Goal: Task Accomplishment & Management: Use online tool/utility

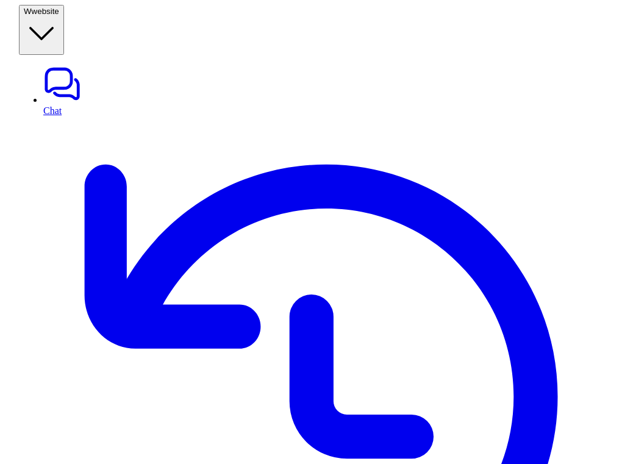
scroll to position [46, 0]
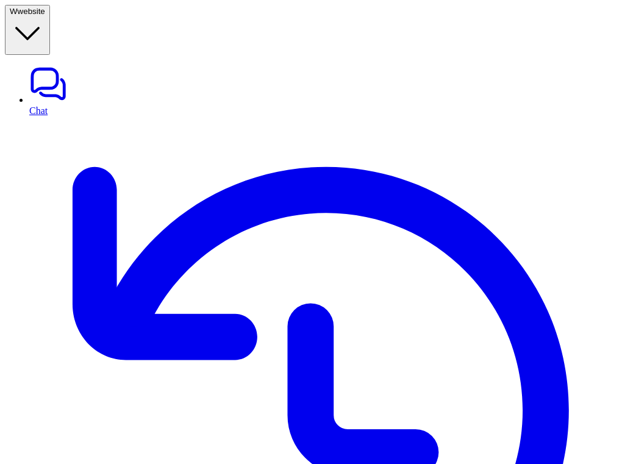
drag, startPoint x: 44, startPoint y: 326, endPoint x: 76, endPoint y: 328, distance: 31.8
type input "**********"
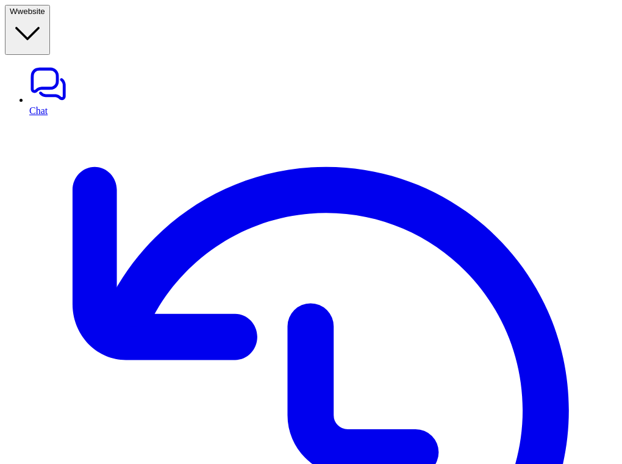
scroll to position [46, 0]
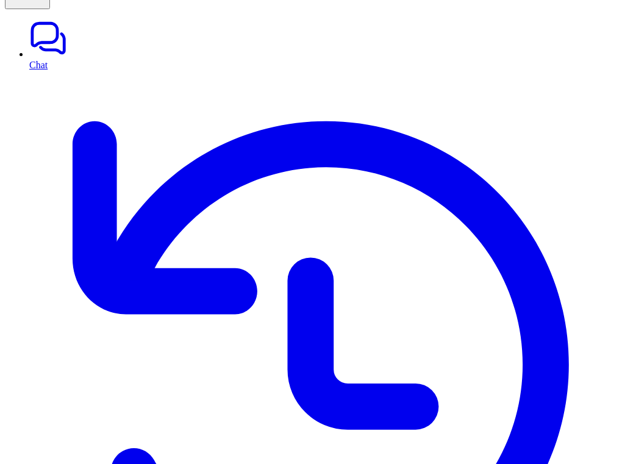
drag, startPoint x: 78, startPoint y: 365, endPoint x: 17, endPoint y: 365, distance: 61.0
copy p "Finding pages…"
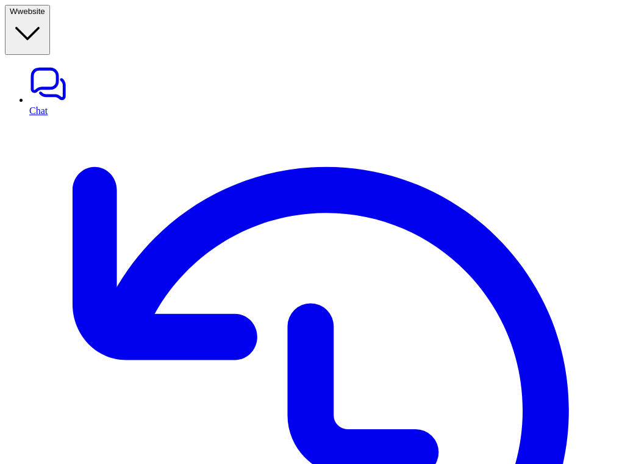
scroll to position [46, 0]
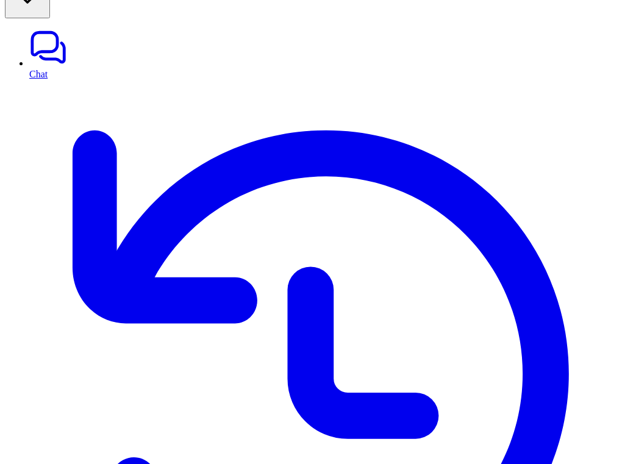
scroll to position [38, 0]
